Goal: Task Accomplishment & Management: Use online tool/utility

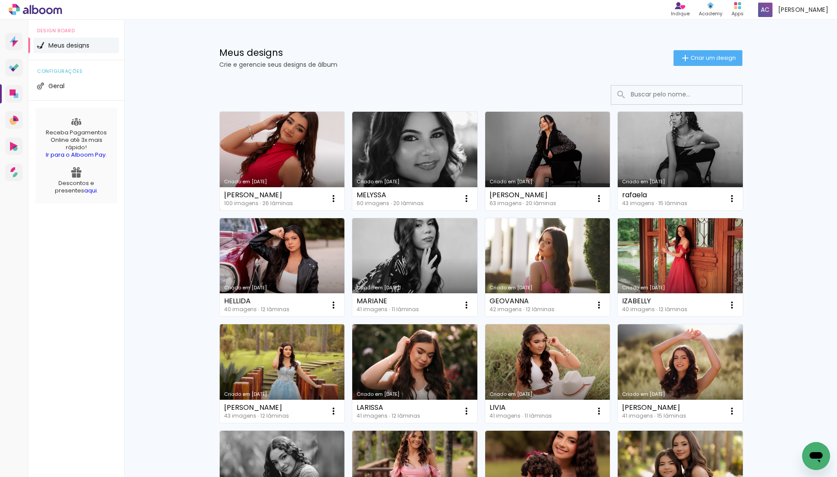
click at [288, 156] on link "Criado em [DATE]" at bounding box center [282, 161] width 125 height 99
